Goal: Transaction & Acquisition: Purchase product/service

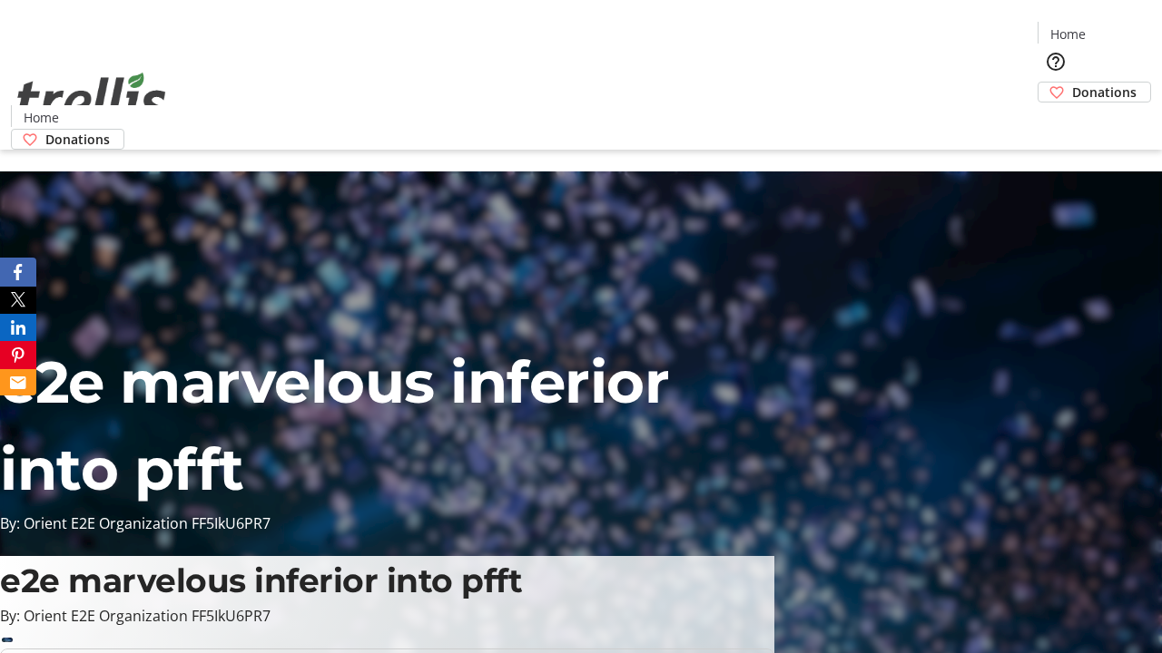
click at [1072, 83] on span "Donations" at bounding box center [1104, 92] width 64 height 19
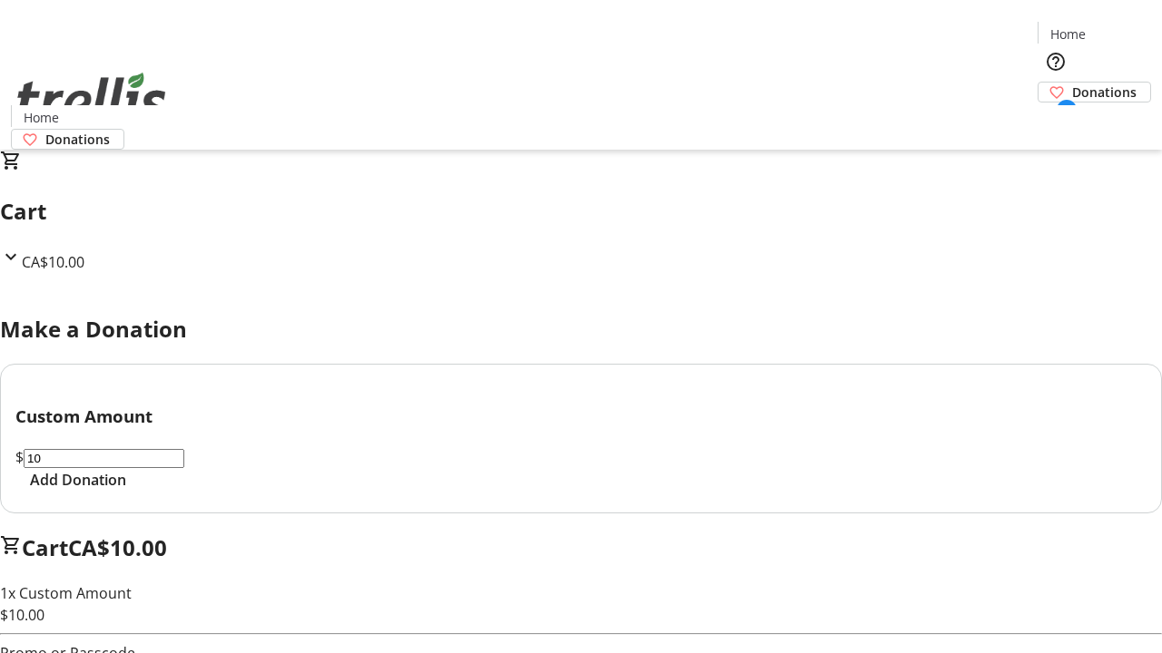
select select "CA"
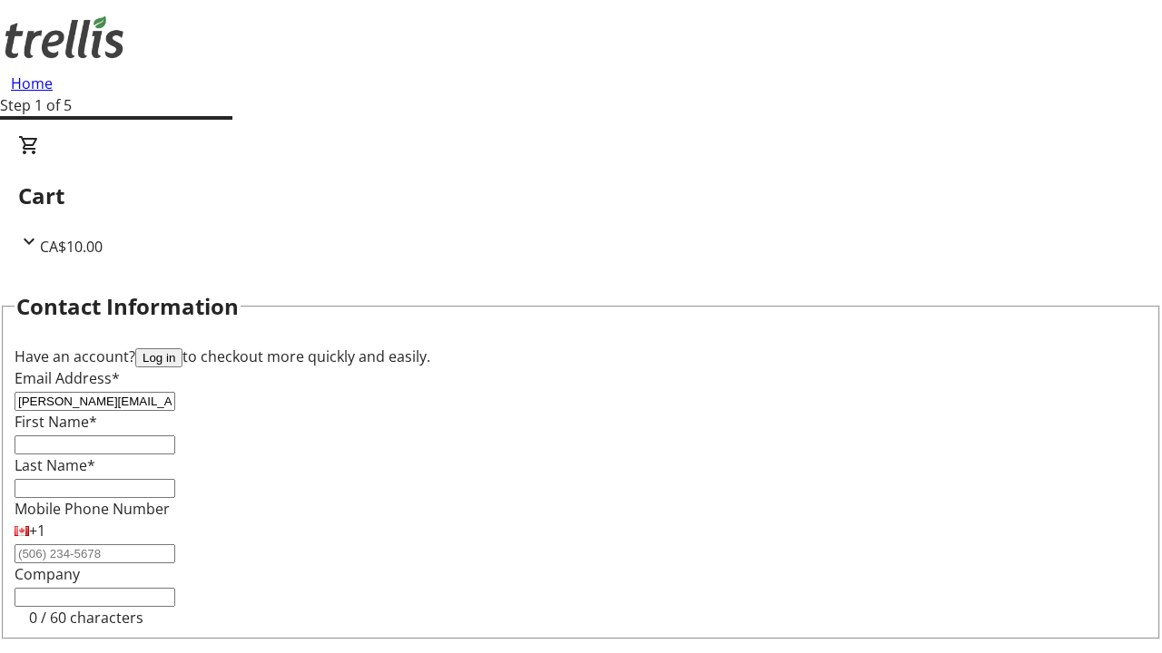
type input "[PERSON_NAME][EMAIL_ADDRESS][DOMAIN_NAME]"
type input "[PERSON_NAME]"
type input "Padberg"
type input "[STREET_ADDRESS][PERSON_NAME]"
type input "Kelowna"
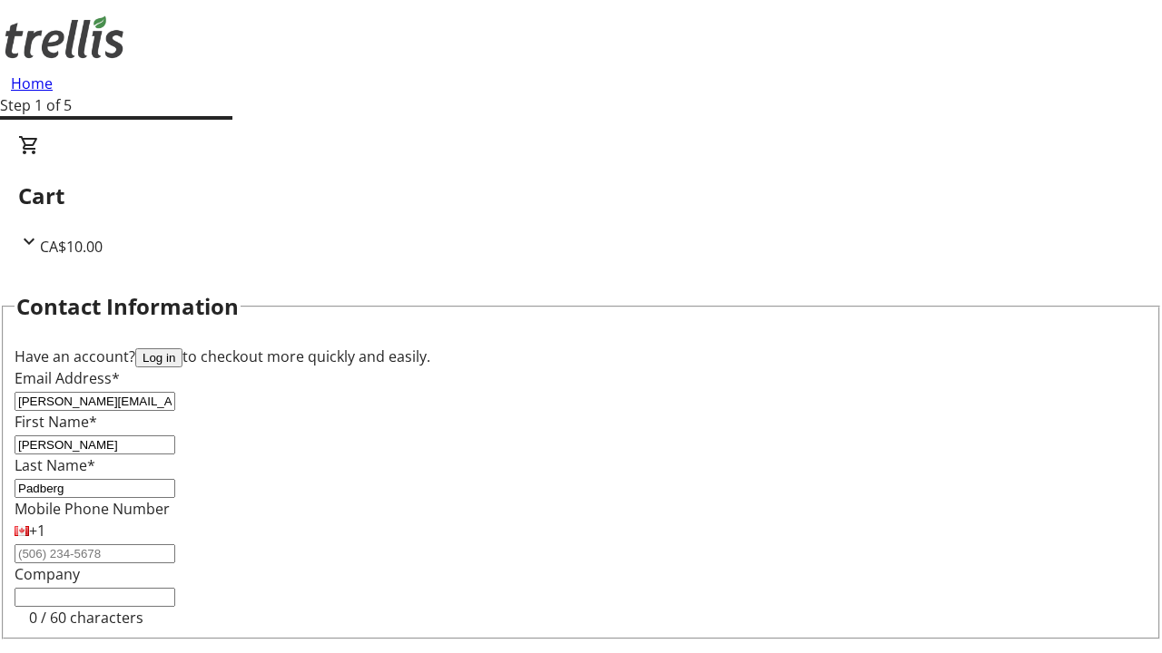
select select "BC"
type input "Kelowna"
type input "V1Y 0C2"
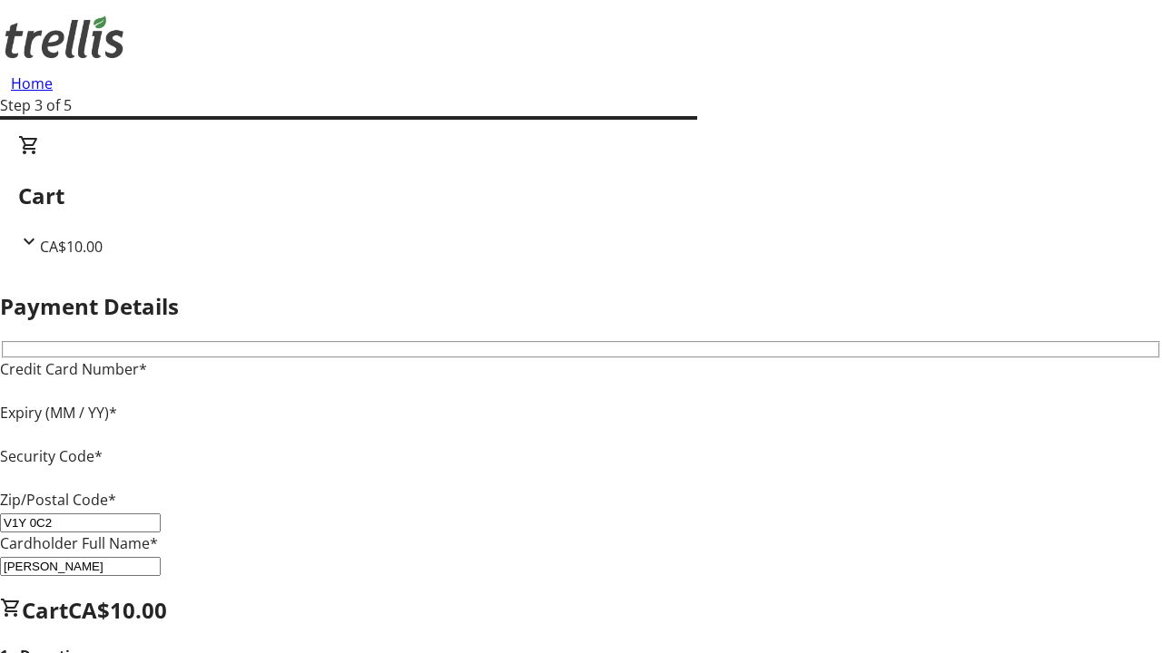
type input "V1Y 0C2"
